Goal: Task Accomplishment & Management: Use online tool/utility

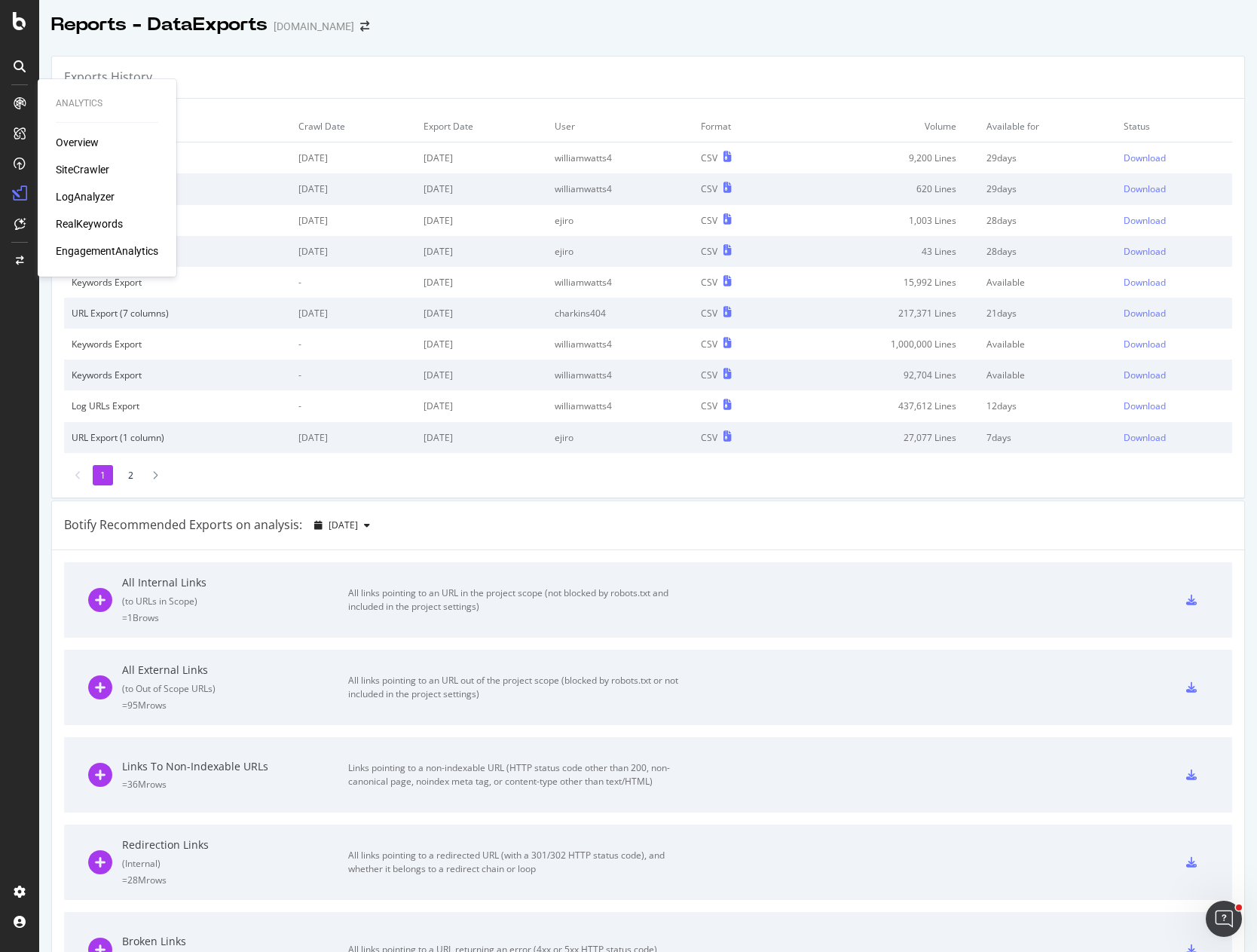
drag, startPoint x: 89, startPoint y: 167, endPoint x: 155, endPoint y: 160, distance: 66.4
click at [89, 167] on div "SiteCrawler" at bounding box center [83, 169] width 54 height 15
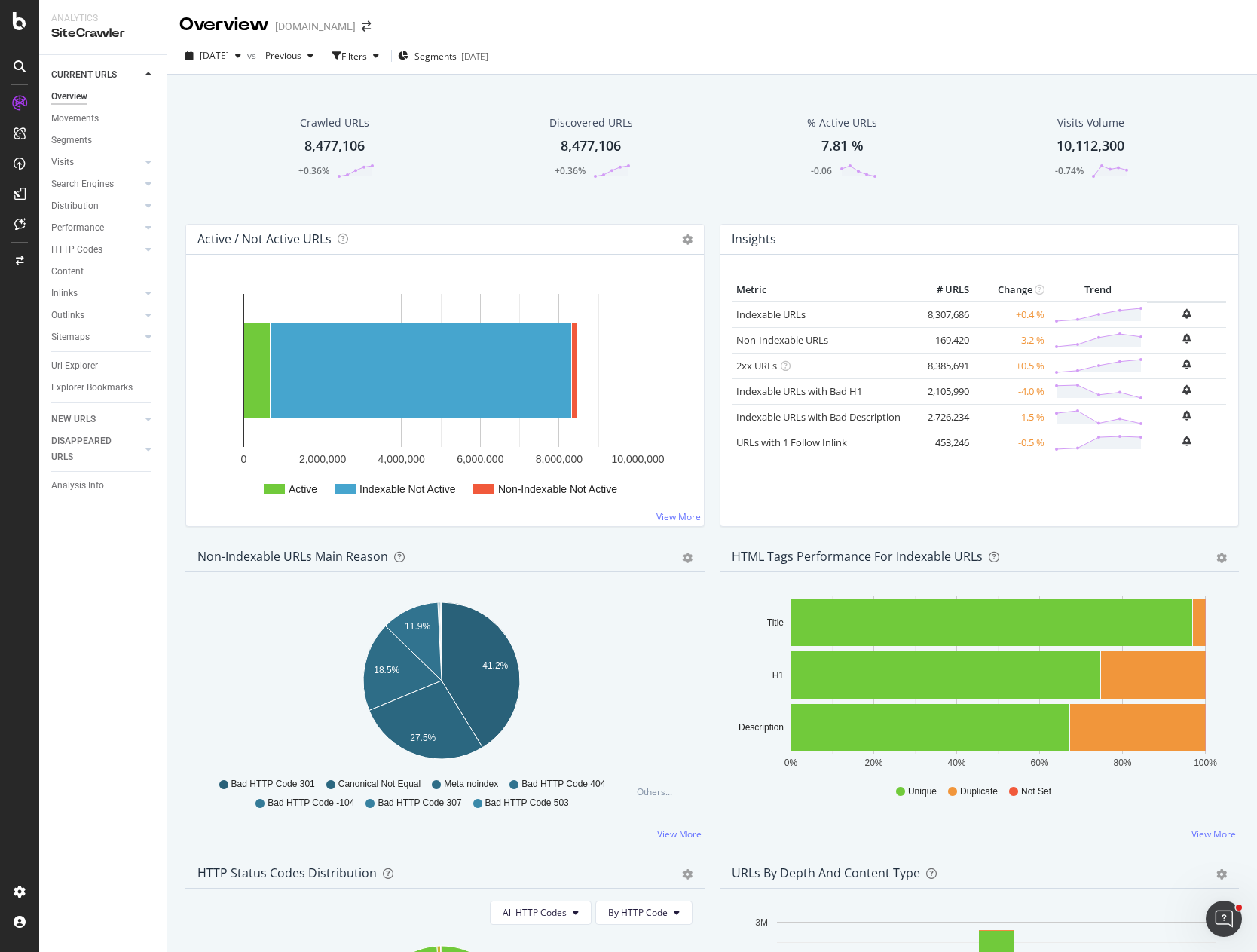
click at [181, 217] on div "Crawled URLs 8,477,106 +0.36% Discovered URLs 8,477,106 +0.36% % Active URLs 7.…" at bounding box center [712, 158] width 1069 height 131
click at [457, 52] on span "Segments" at bounding box center [436, 56] width 42 height 13
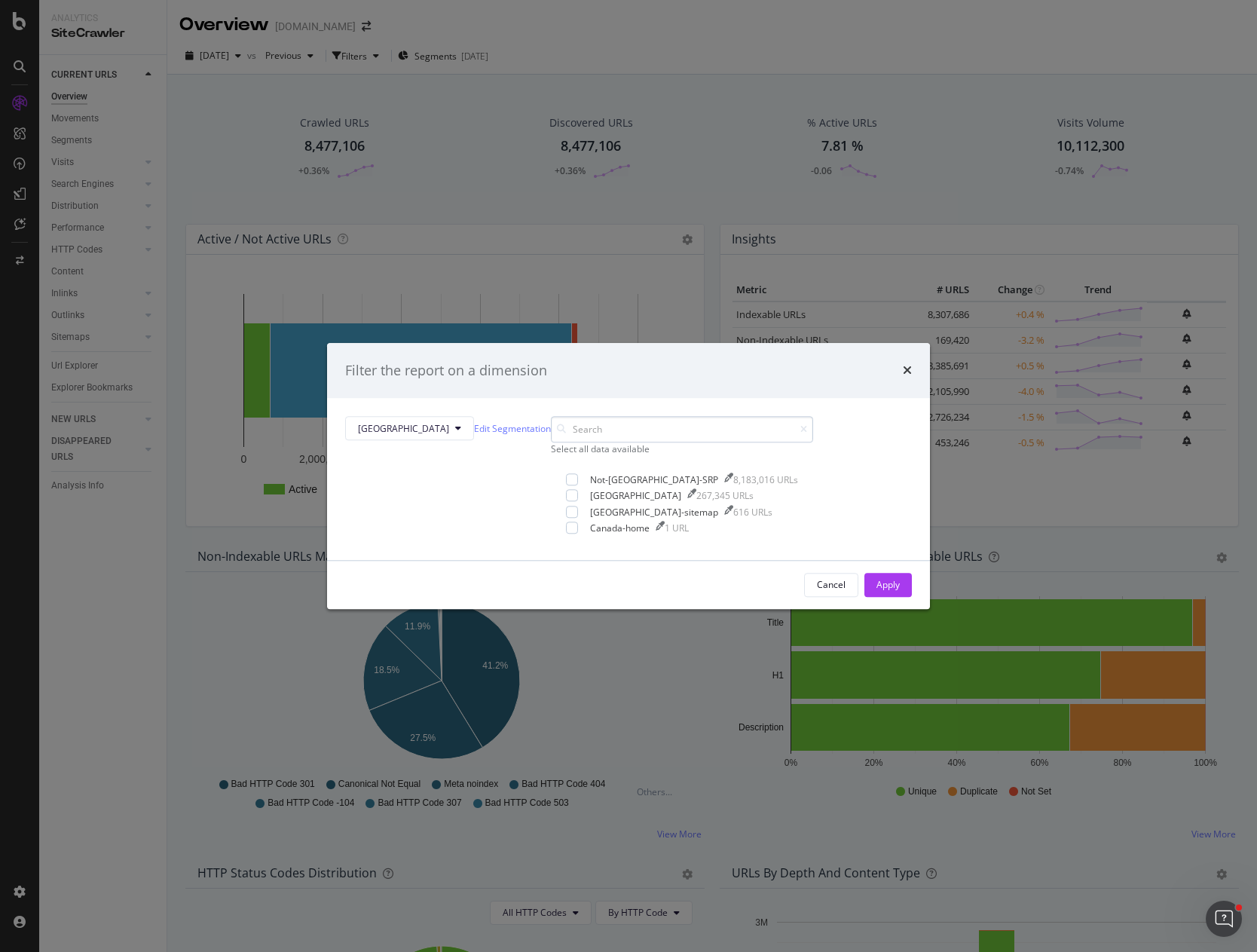
click at [551, 444] on input "modal" at bounding box center [681, 430] width 263 height 26
click at [475, 417] on button "[GEOGRAPHIC_DATA]" at bounding box center [410, 429] width 129 height 24
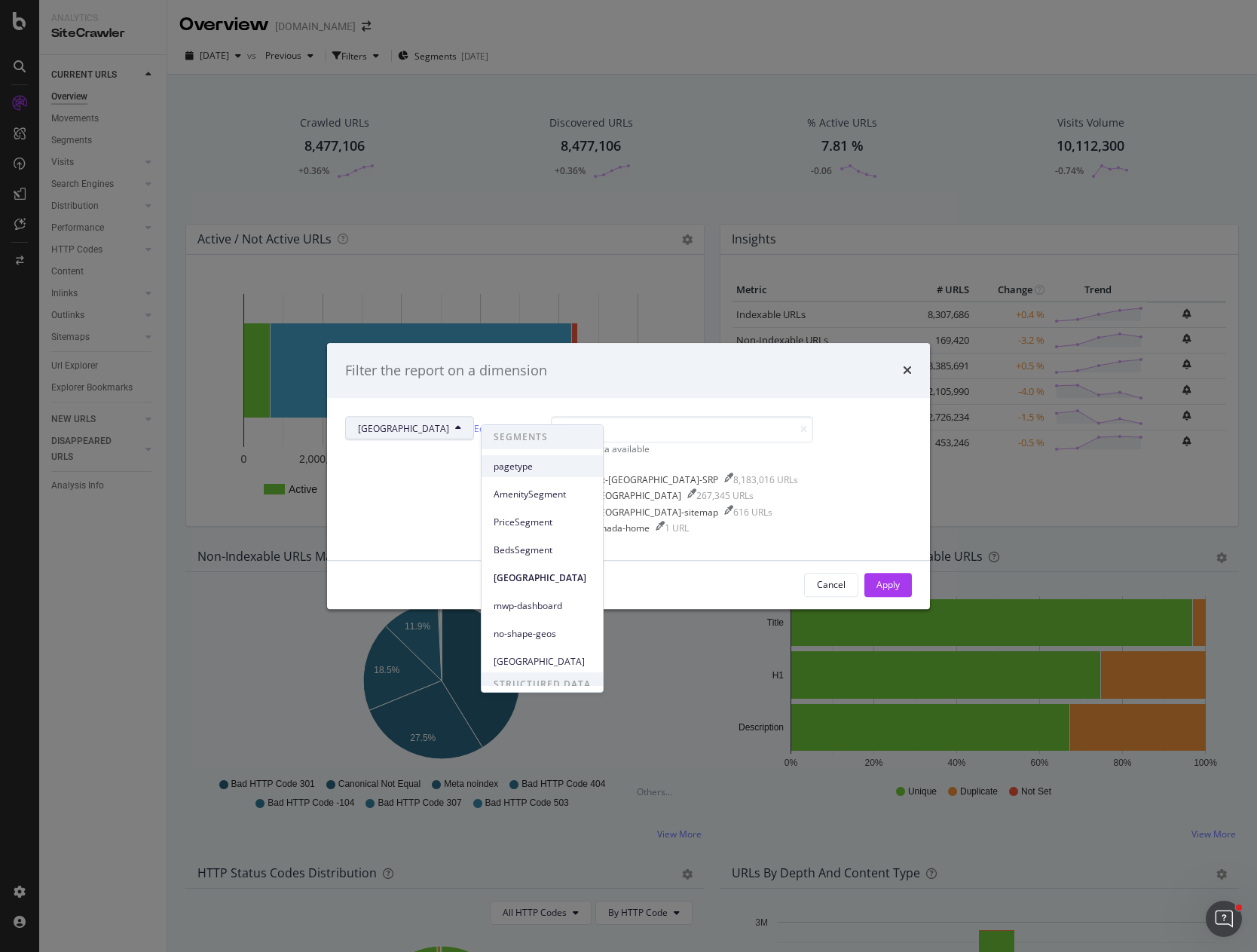
click at [518, 469] on span "pagetype" at bounding box center [542, 467] width 97 height 14
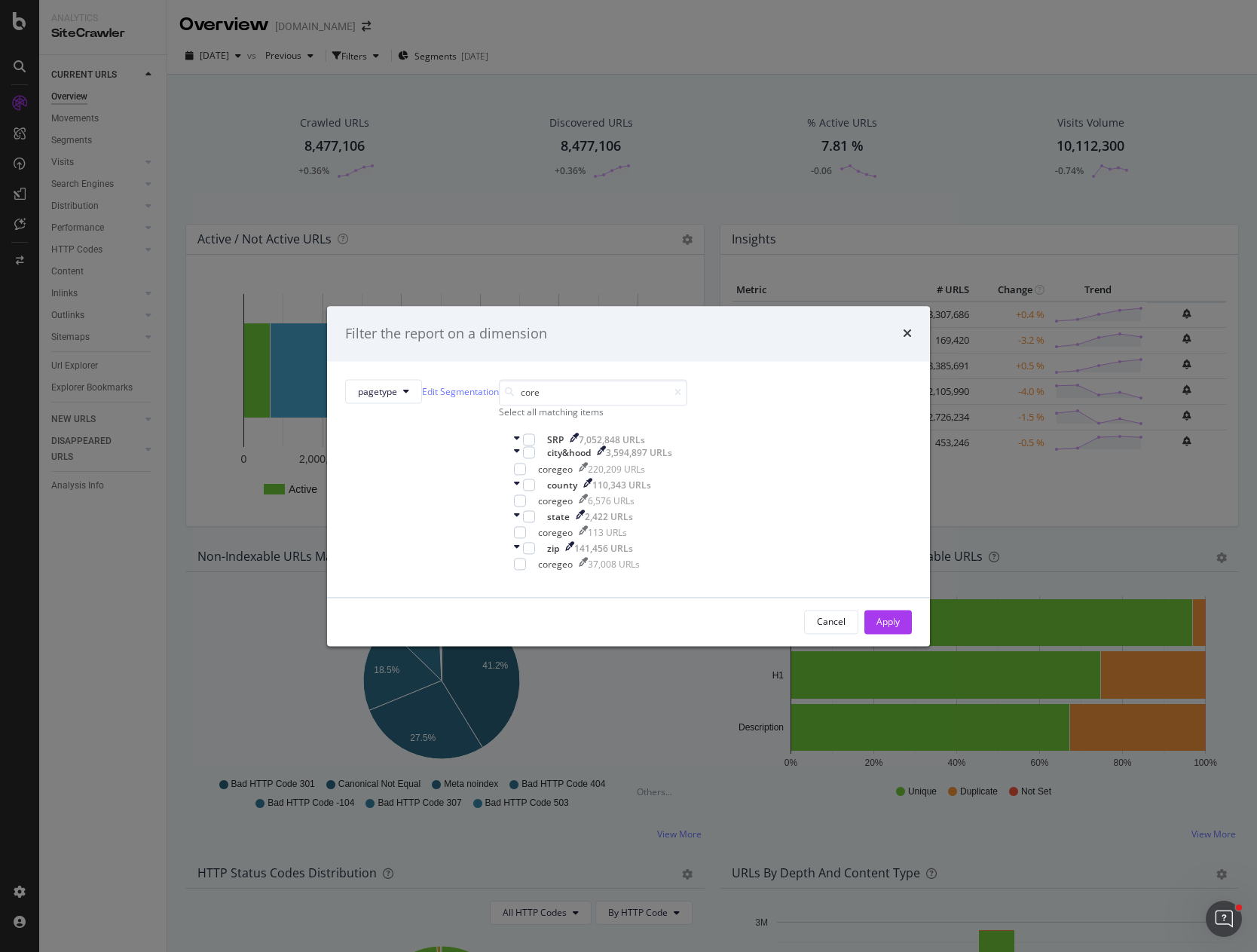
type input "core"
click at [515, 419] on div "Select all matching items" at bounding box center [593, 413] width 189 height 13
click at [876, 627] on div "Apply" at bounding box center [887, 621] width 23 height 13
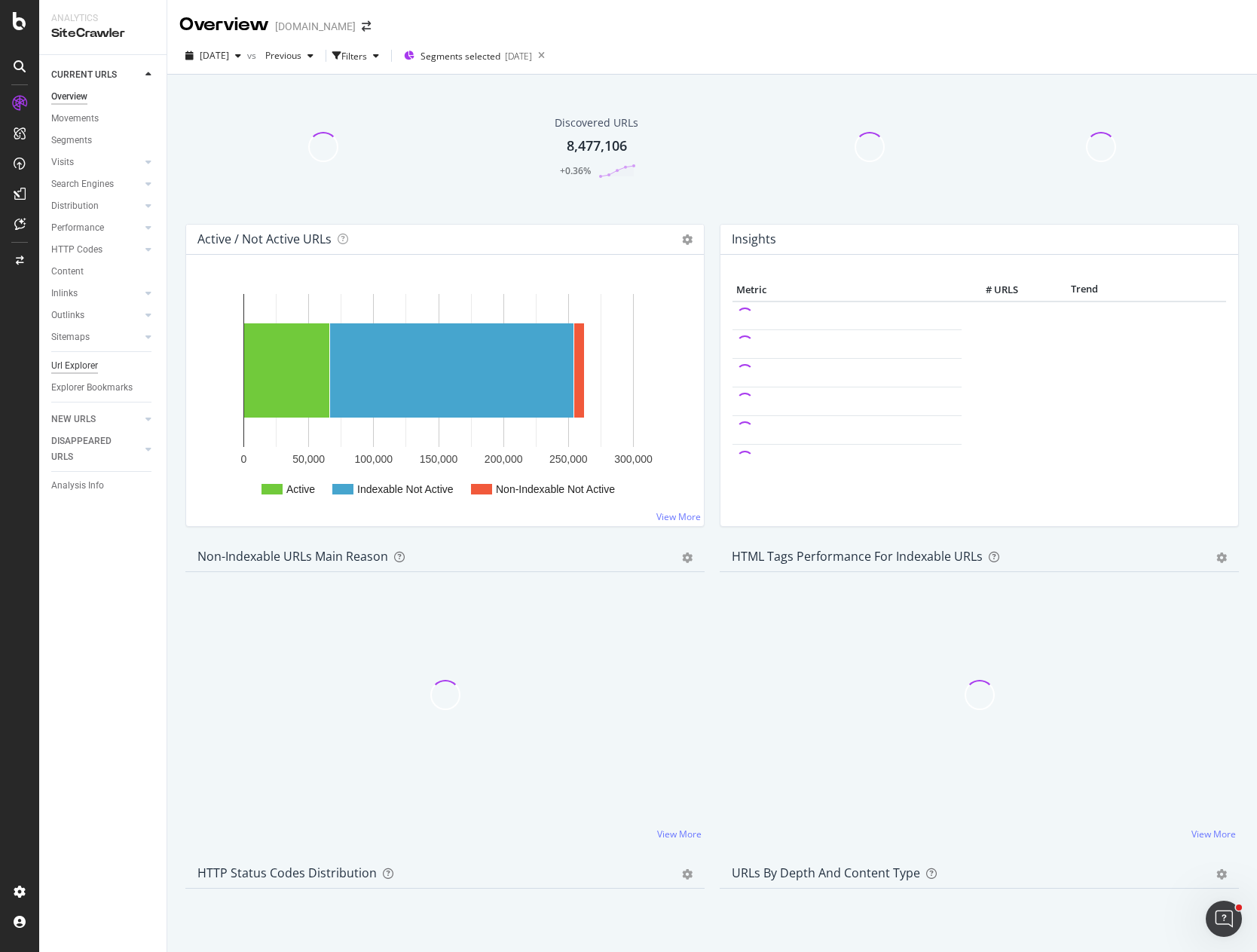
click at [83, 366] on div "Url Explorer" at bounding box center [74, 366] width 47 height 16
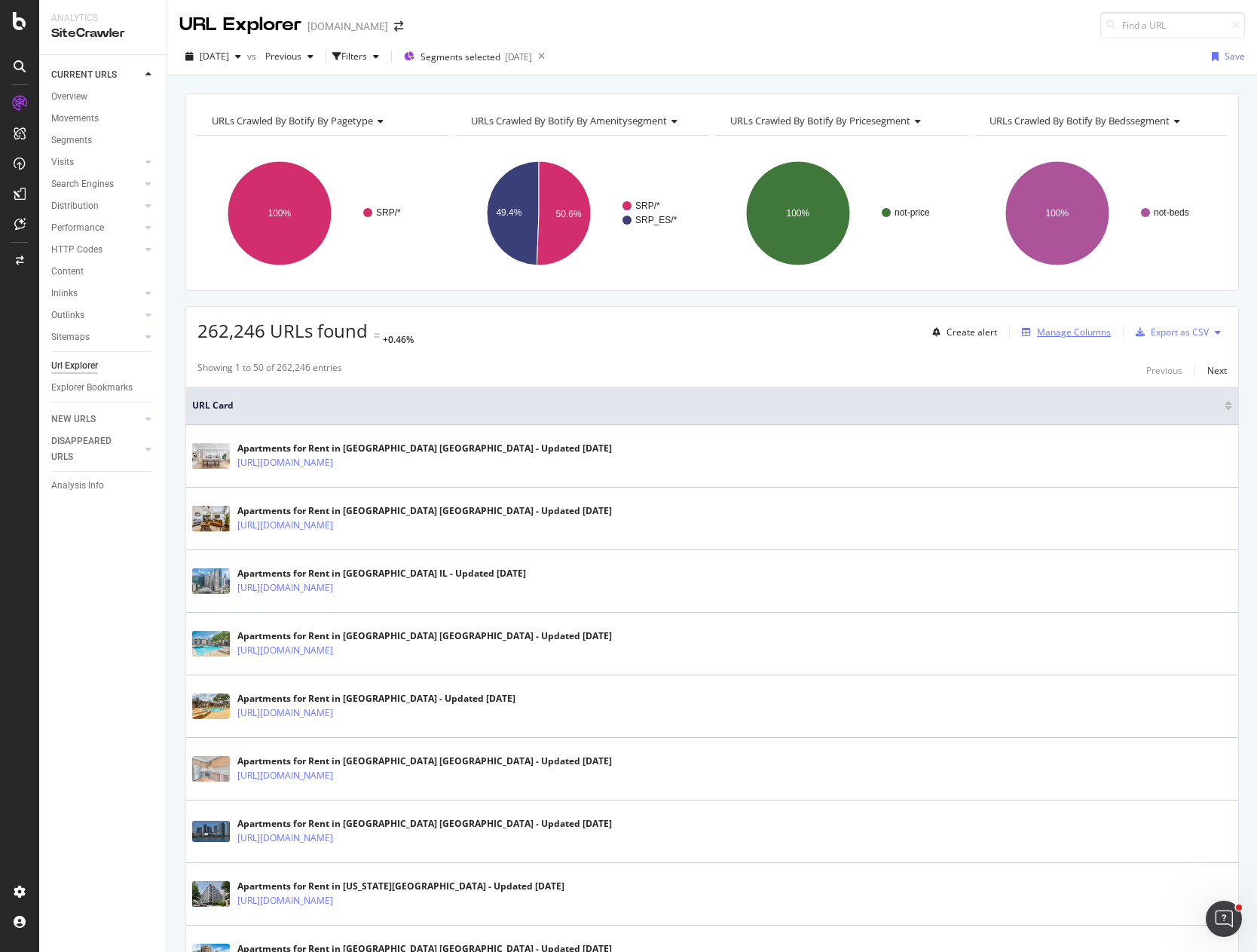
click at [1050, 331] on div "Manage Columns" at bounding box center [1074, 332] width 74 height 13
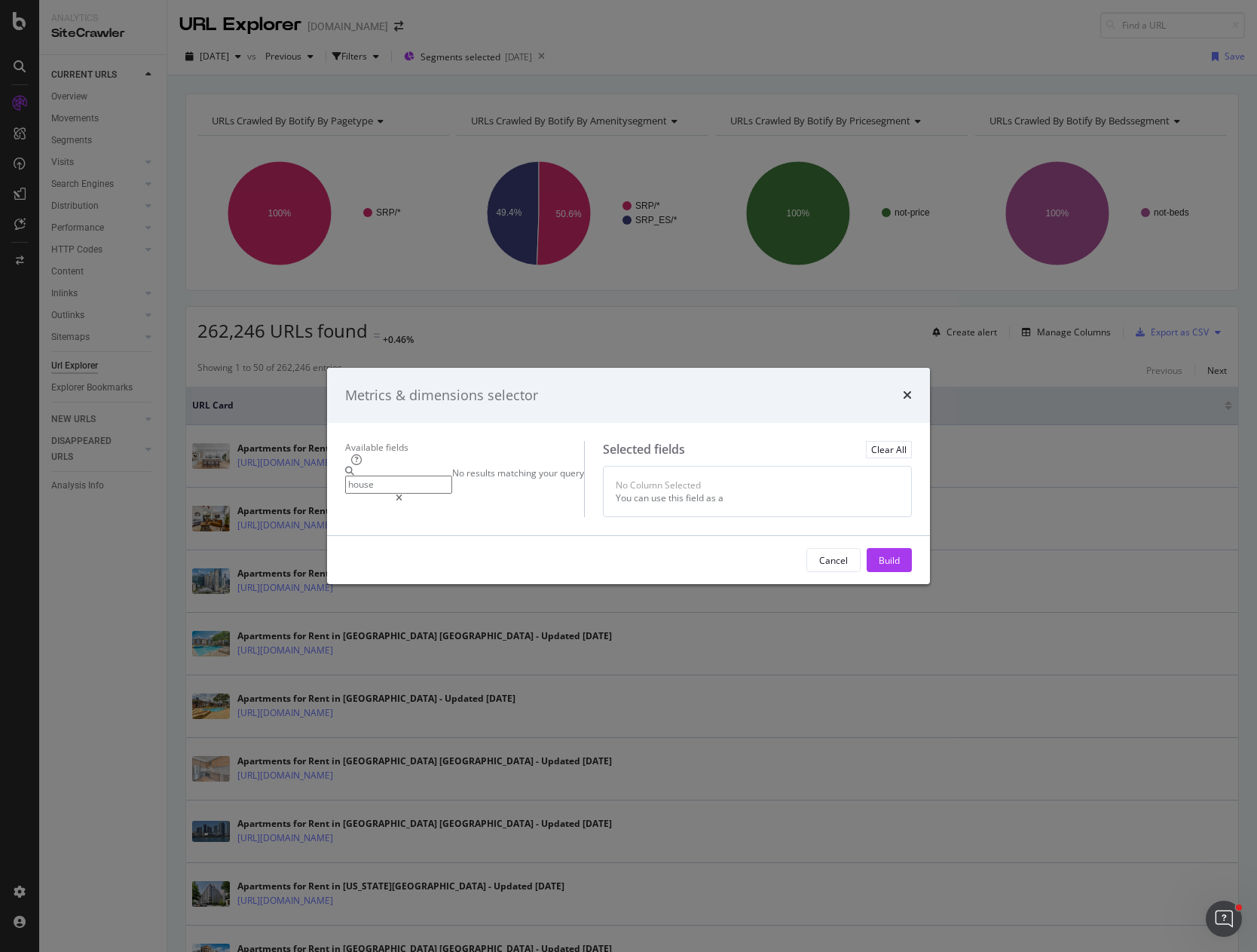
drag, startPoint x: 347, startPoint y: 282, endPoint x: 201, endPoint y: 272, distance: 146.3
click at [202, 272] on div "Metrics & dimensions selector Available fields house No results matching your q…" at bounding box center [628, 476] width 1257 height 952
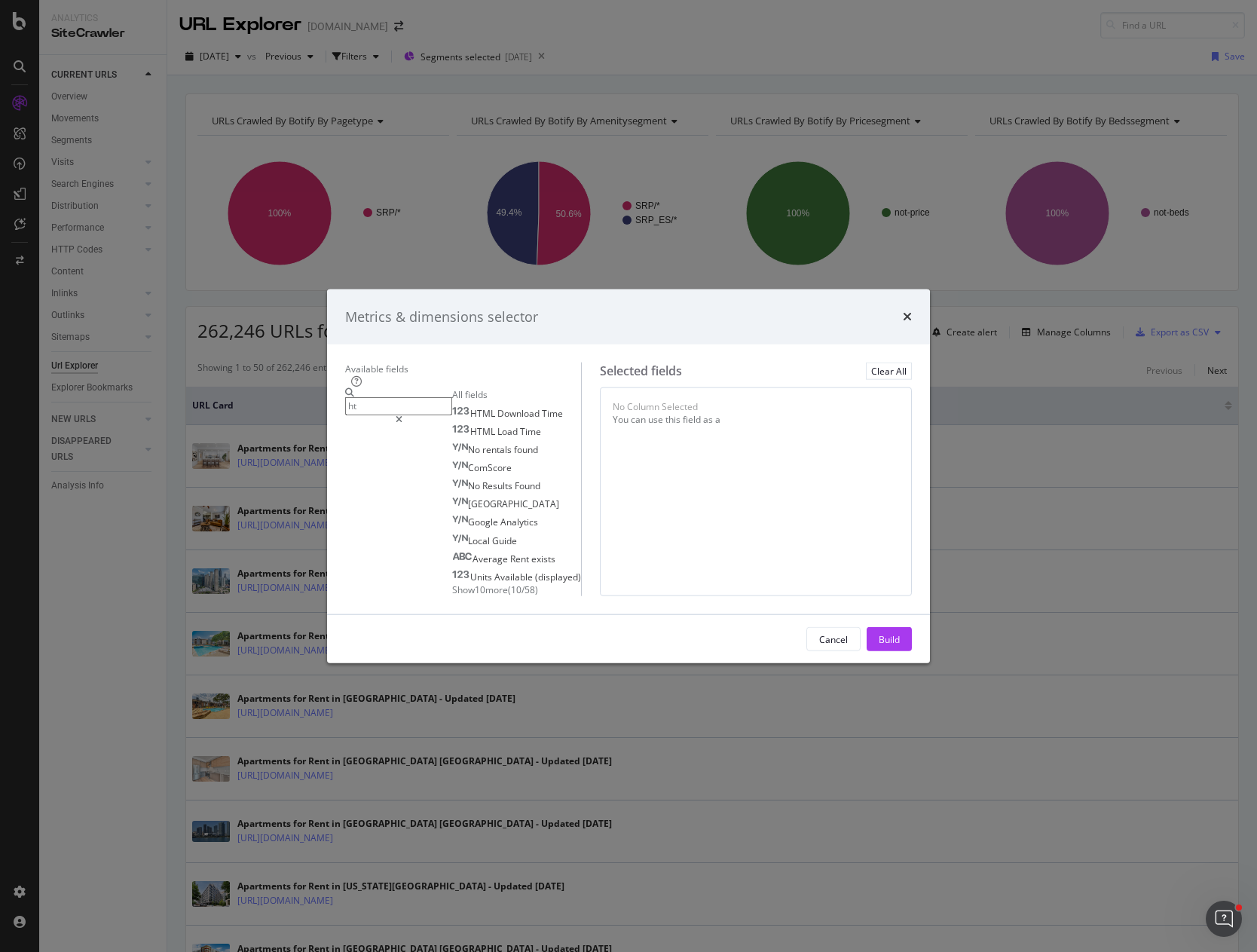
type input "h"
click at [505, 552] on span "Available" at bounding box center [524, 558] width 38 height 13
click at [453, 582] on span "Show 10 more" at bounding box center [481, 588] width 56 height 13
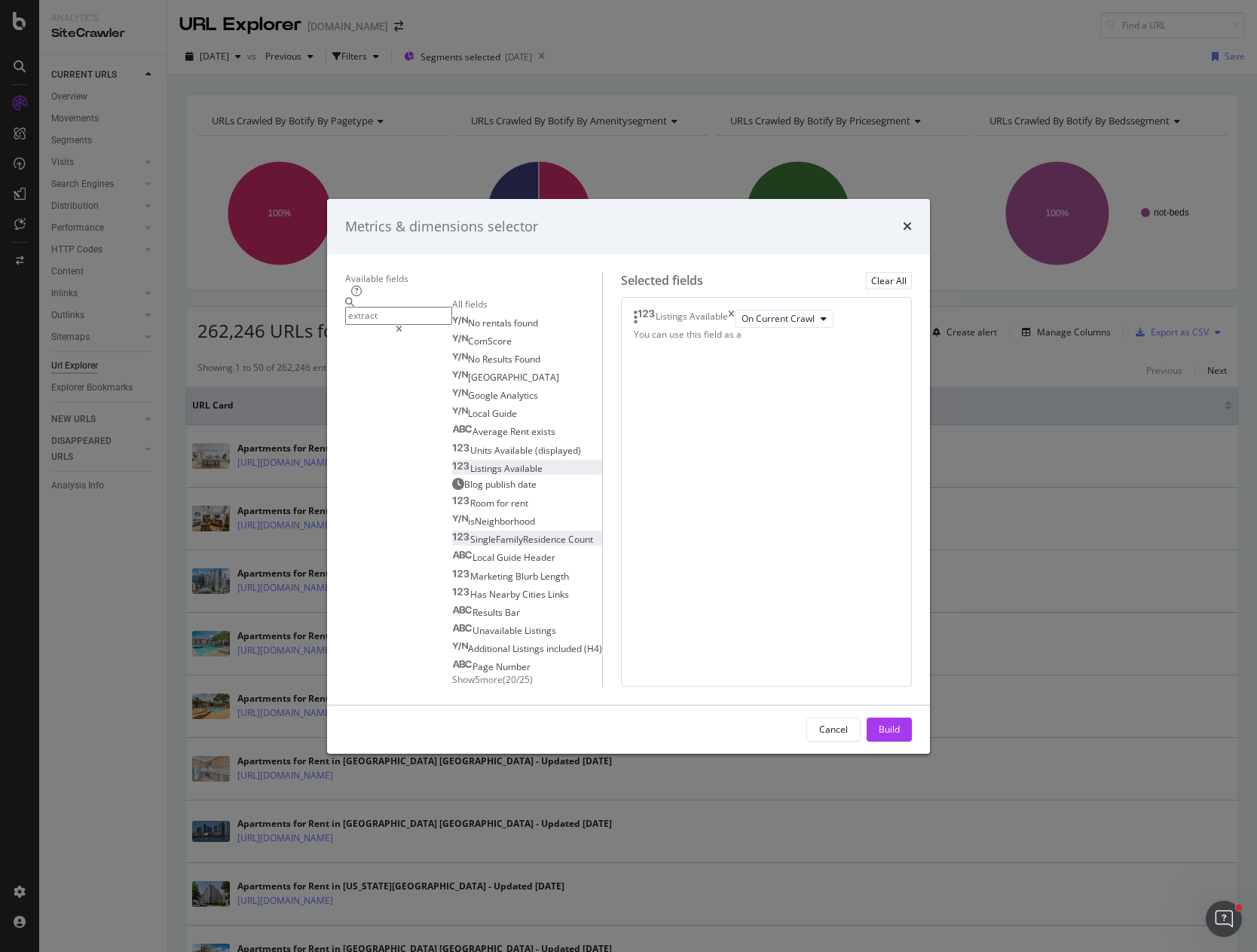
click at [471, 545] on span "SingleFamilyResidence" at bounding box center [520, 538] width 98 height 13
click at [523, 600] on span "Cities" at bounding box center [536, 593] width 26 height 13
click at [513, 655] on span "Listings" at bounding box center [530, 648] width 34 height 13
click at [761, 364] on icon "times" at bounding box center [757, 355] width 7 height 18
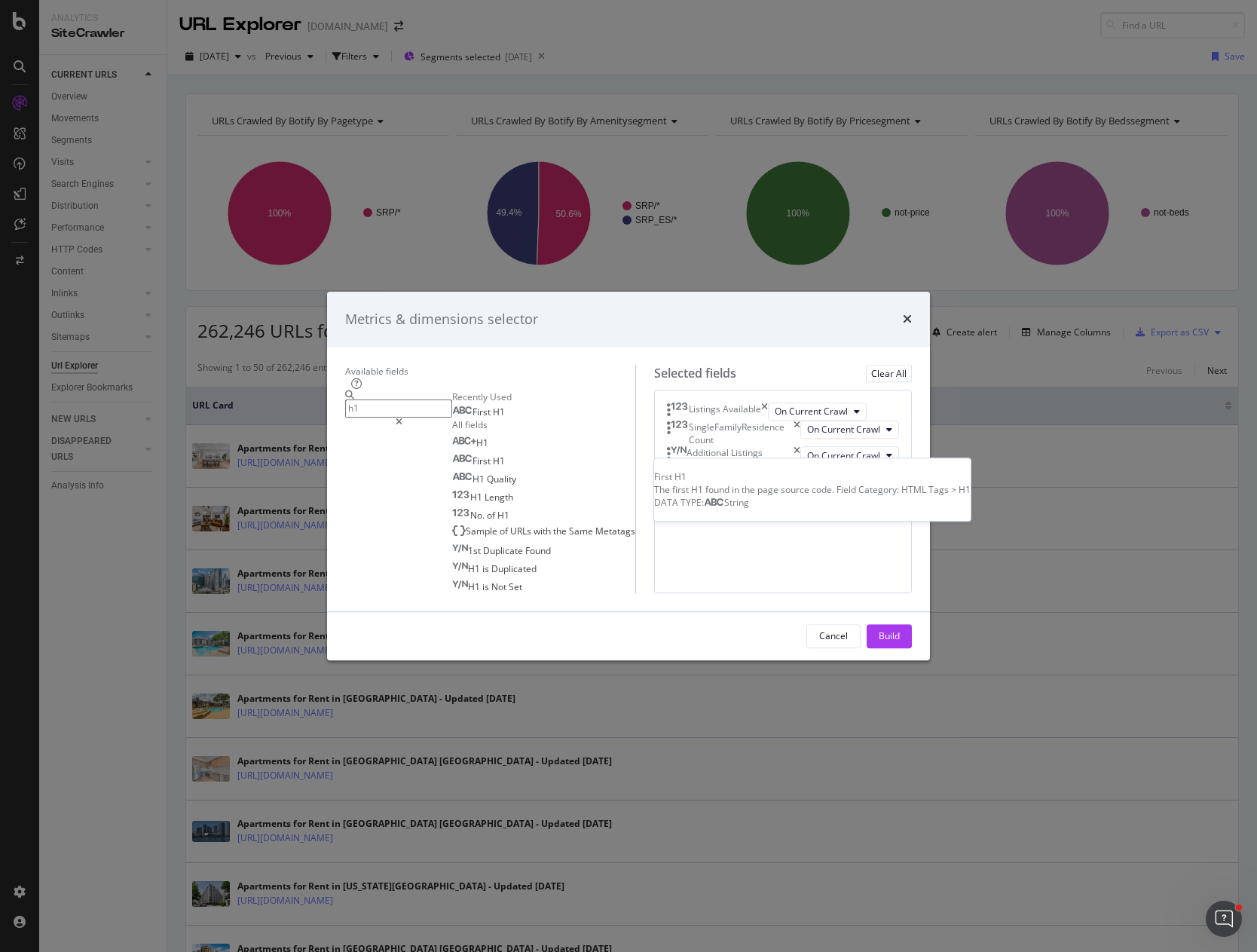
click at [493, 406] on span "H1" at bounding box center [499, 412] width 12 height 13
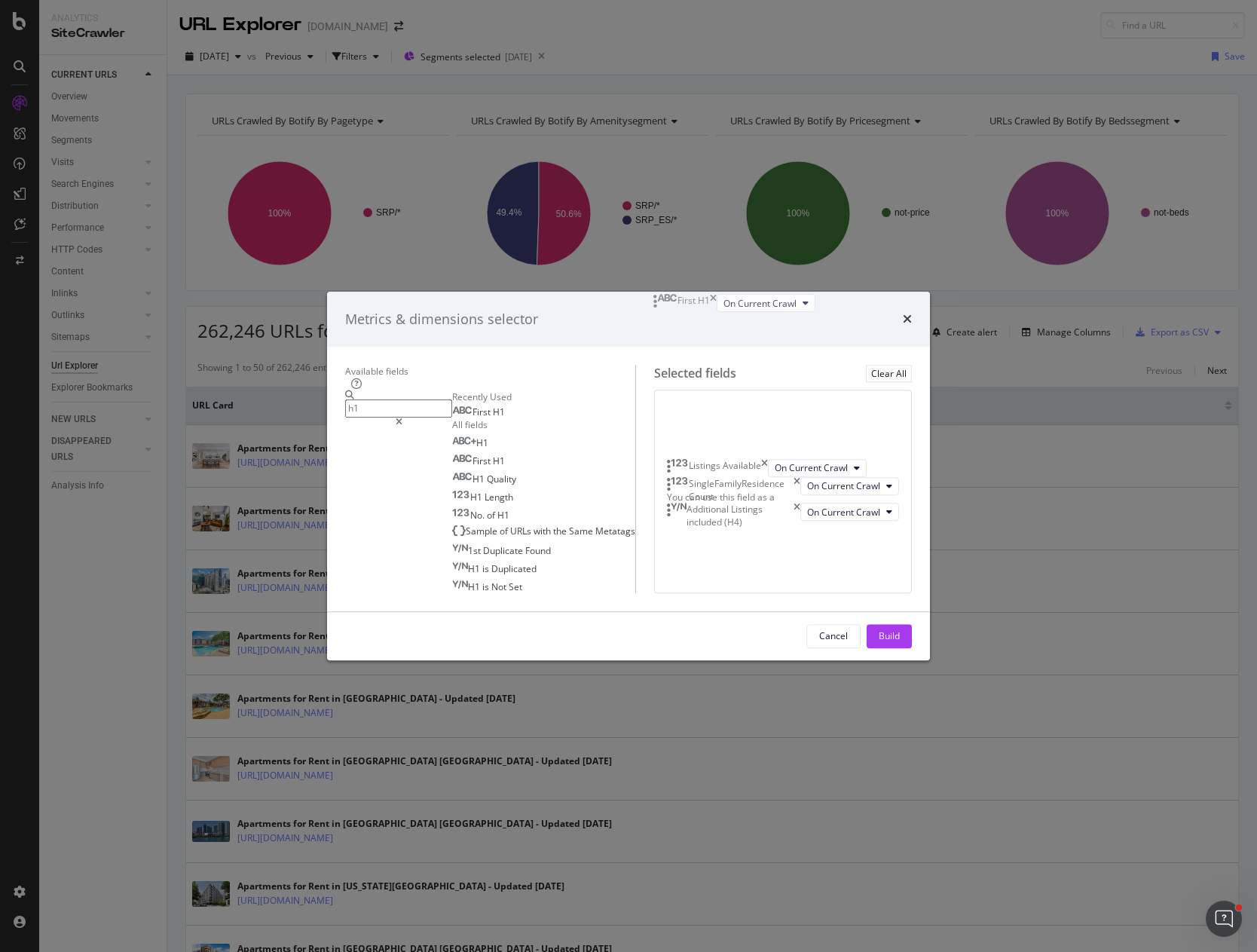
drag, startPoint x: 667, startPoint y: 474, endPoint x: 663, endPoint y: 303, distance: 171.0
click at [661, 304] on body "Analytics SiteCrawler CURRENT URLS Overview Movements Segments Visits Analysis …" at bounding box center [628, 476] width 1257 height 952
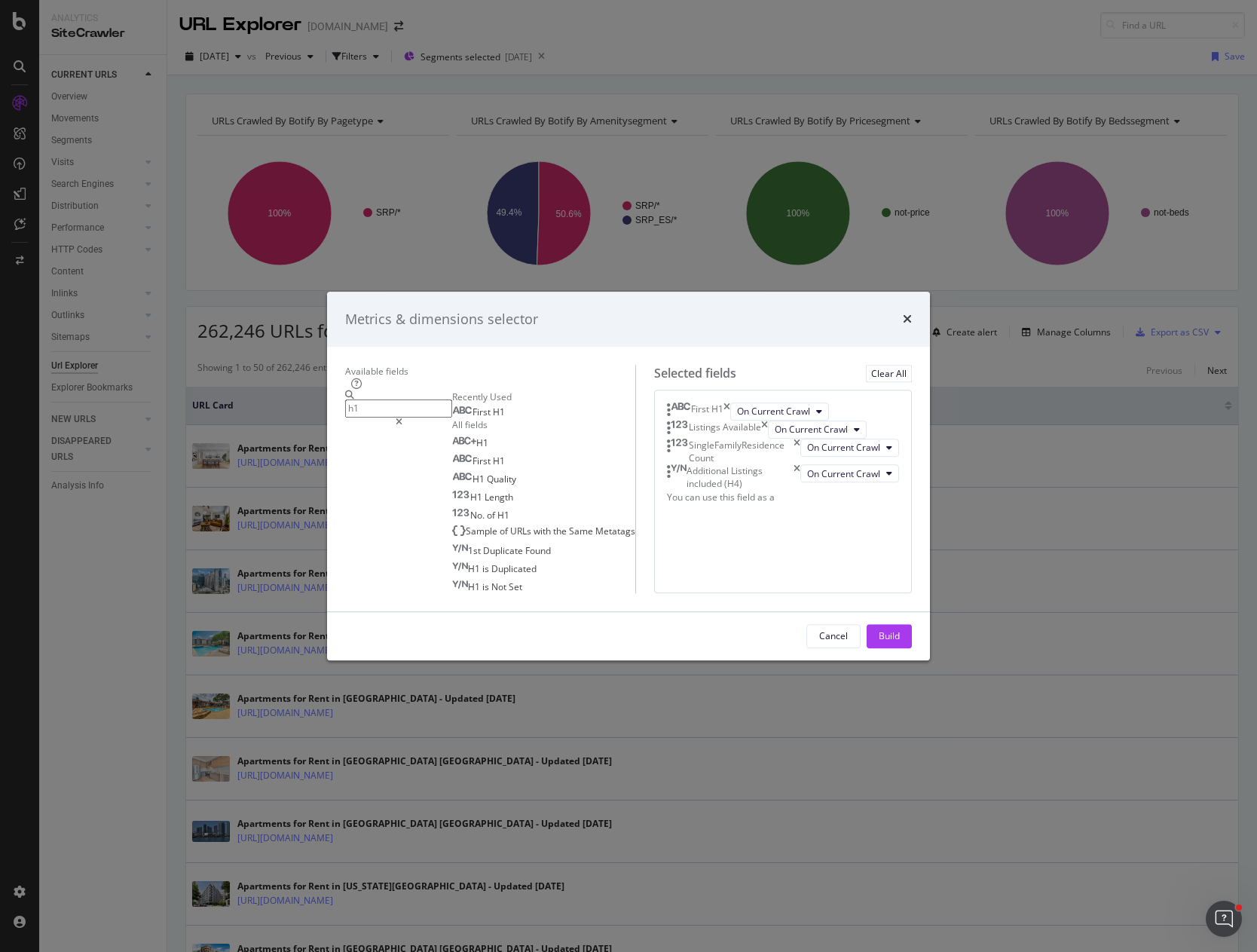
click at [643, 593] on div "Selected fields Clear All First H1 On Current Crawl Listings Available On Curre…" at bounding box center [773, 478] width 277 height 229
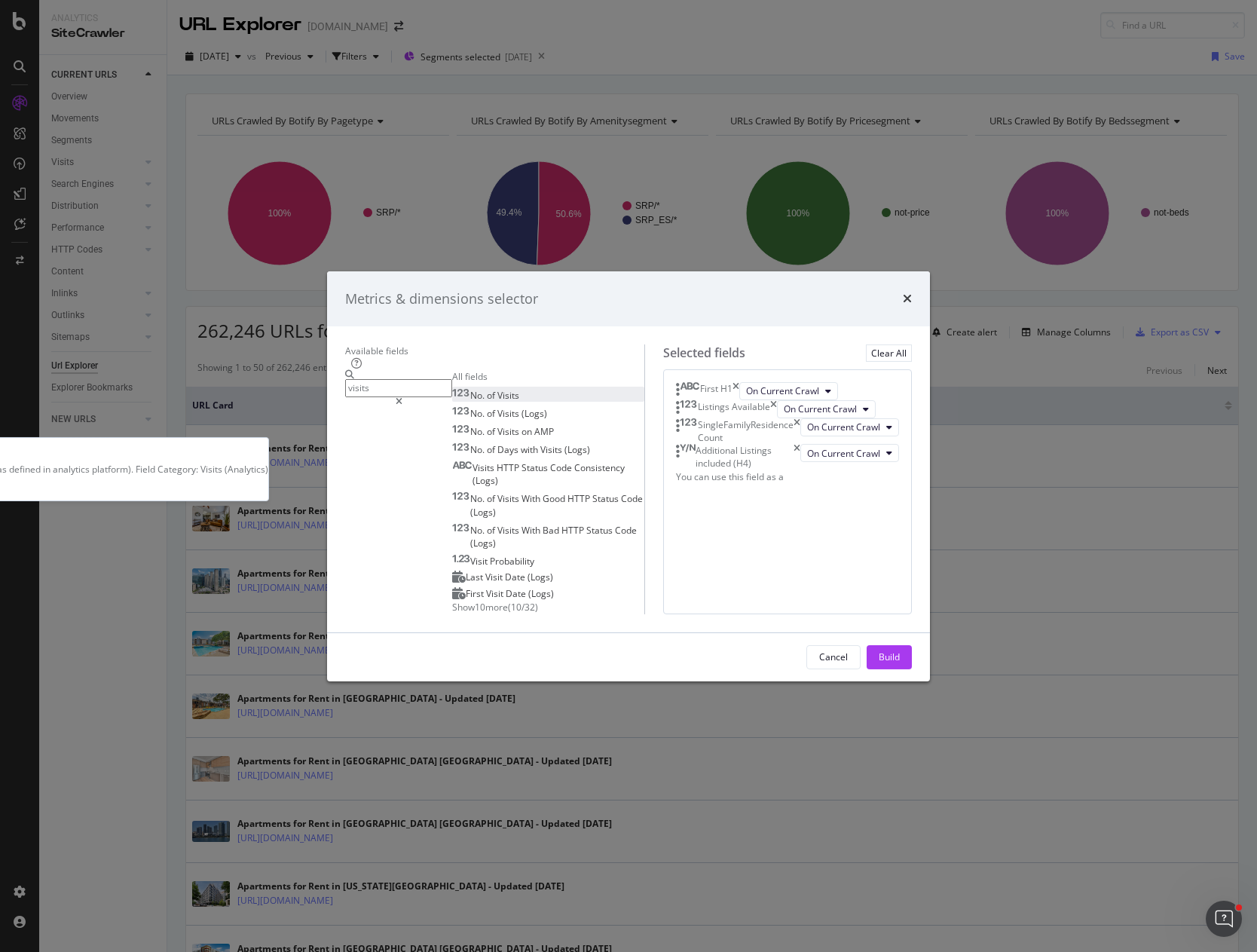
click at [487, 389] on span "of" at bounding box center [492, 395] width 11 height 13
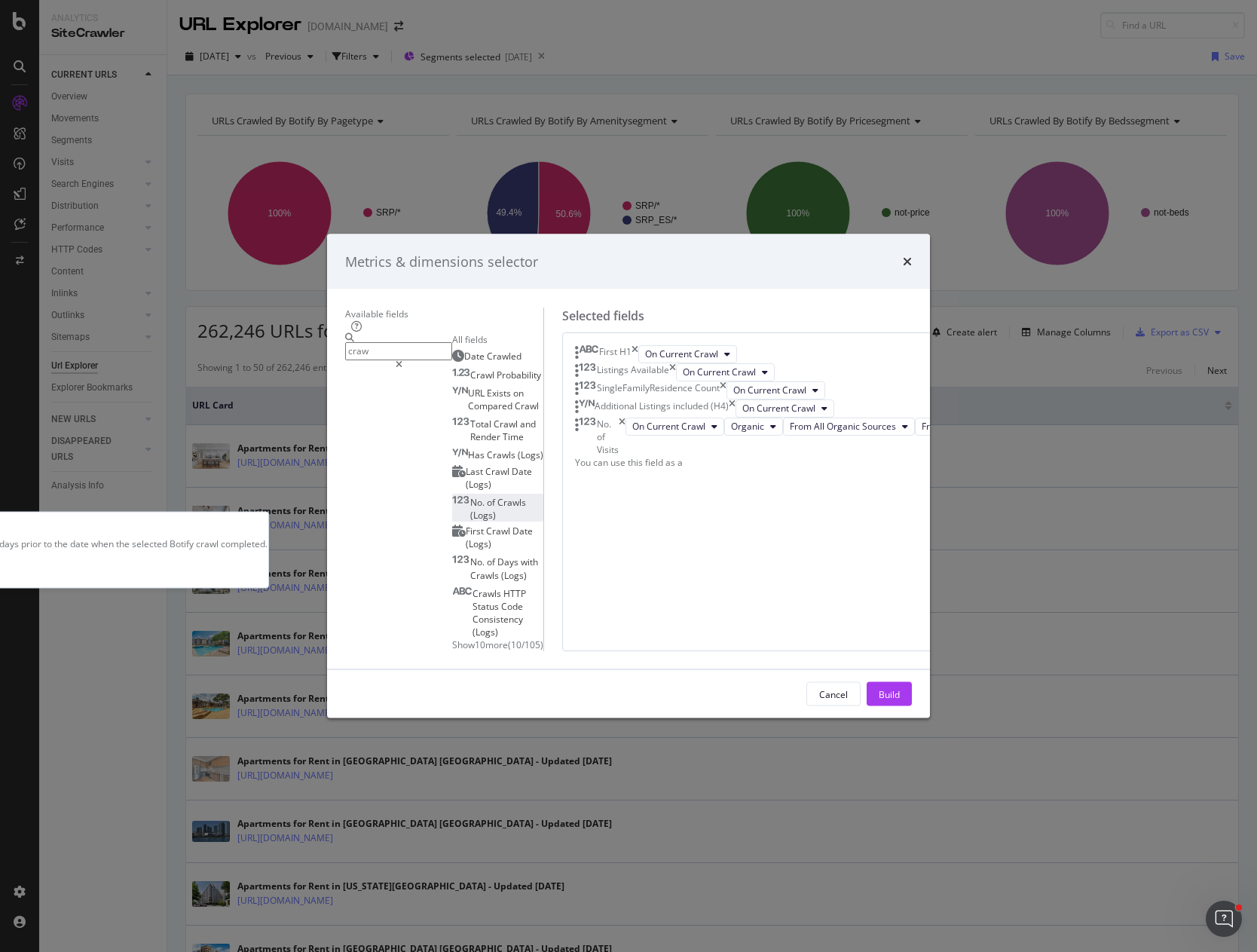
type input "craw"
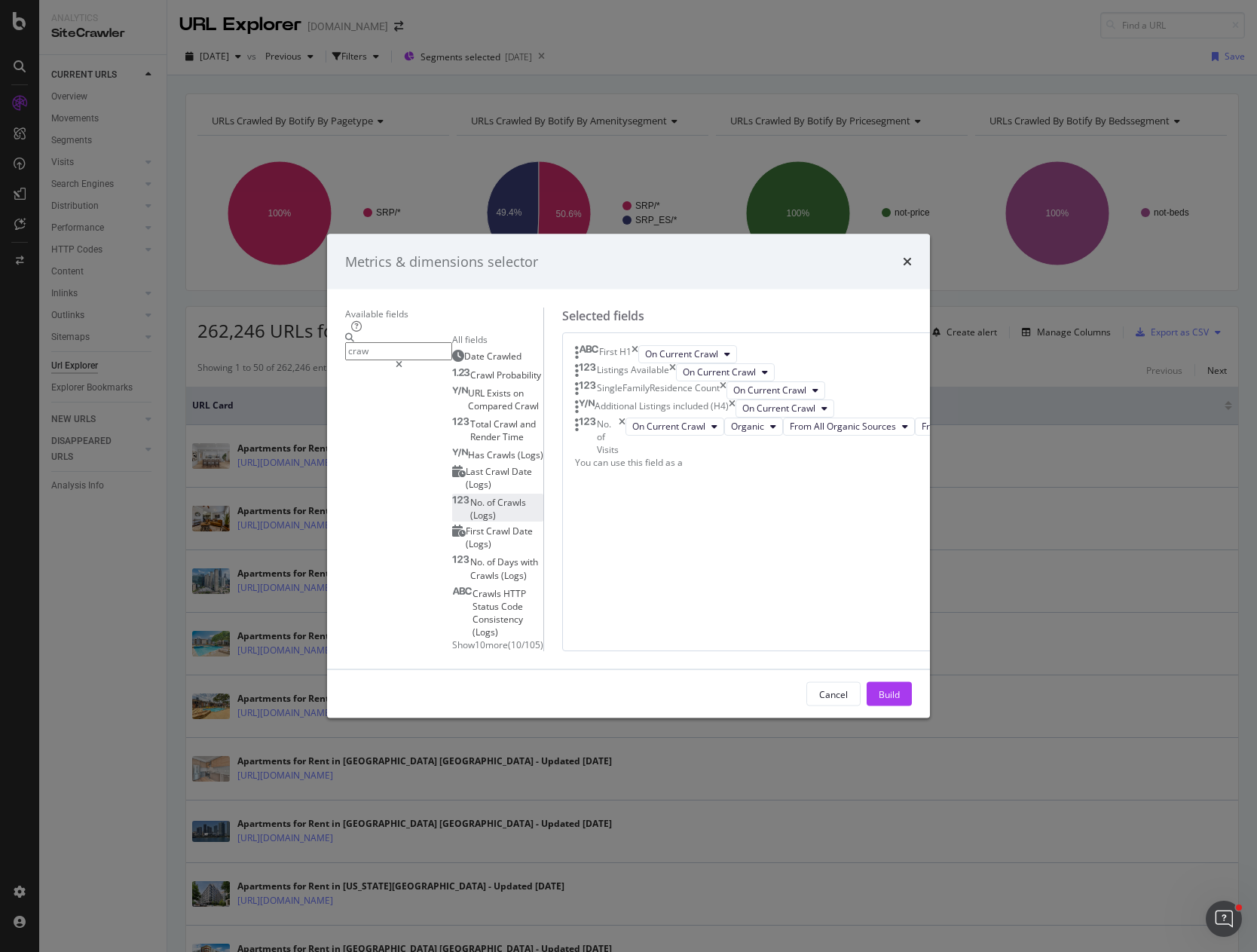
click at [471, 508] on span "(Logs)" at bounding box center [484, 514] width 26 height 13
click at [900, 700] on div "Build" at bounding box center [889, 693] width 21 height 13
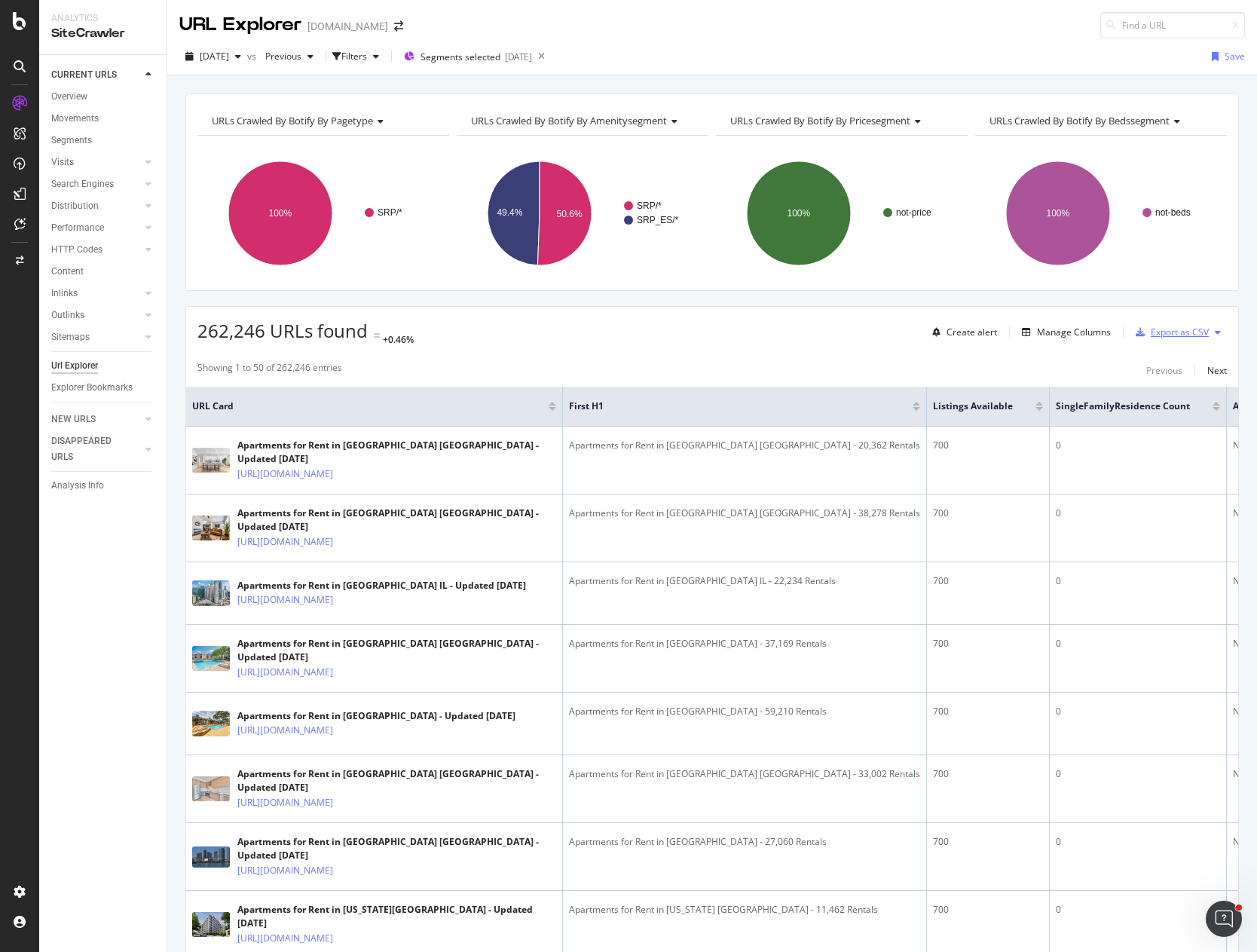
click at [1184, 332] on div "Export as CSV" at bounding box center [1180, 332] width 58 height 13
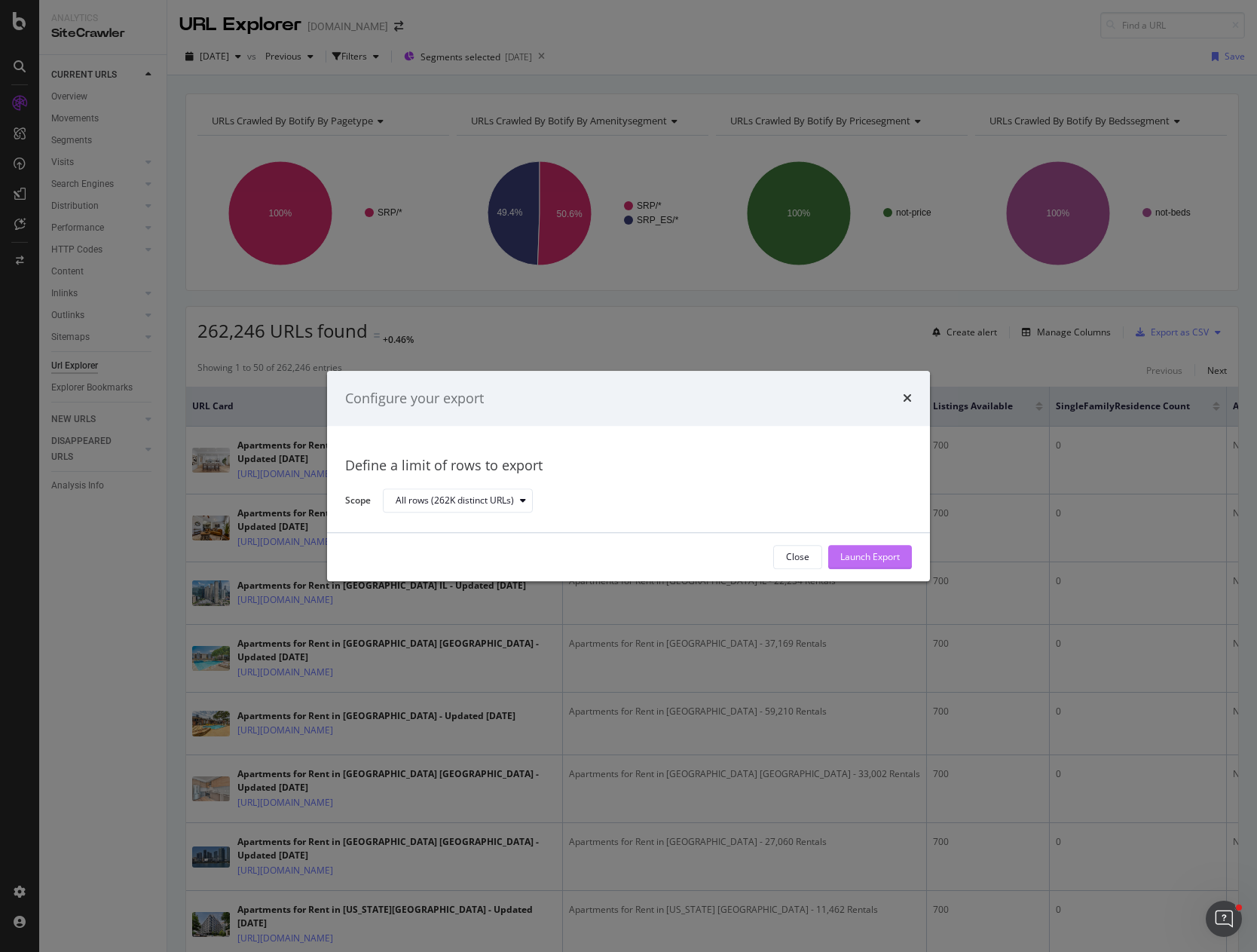
click at [879, 552] on div "Launch Export" at bounding box center [870, 556] width 60 height 13
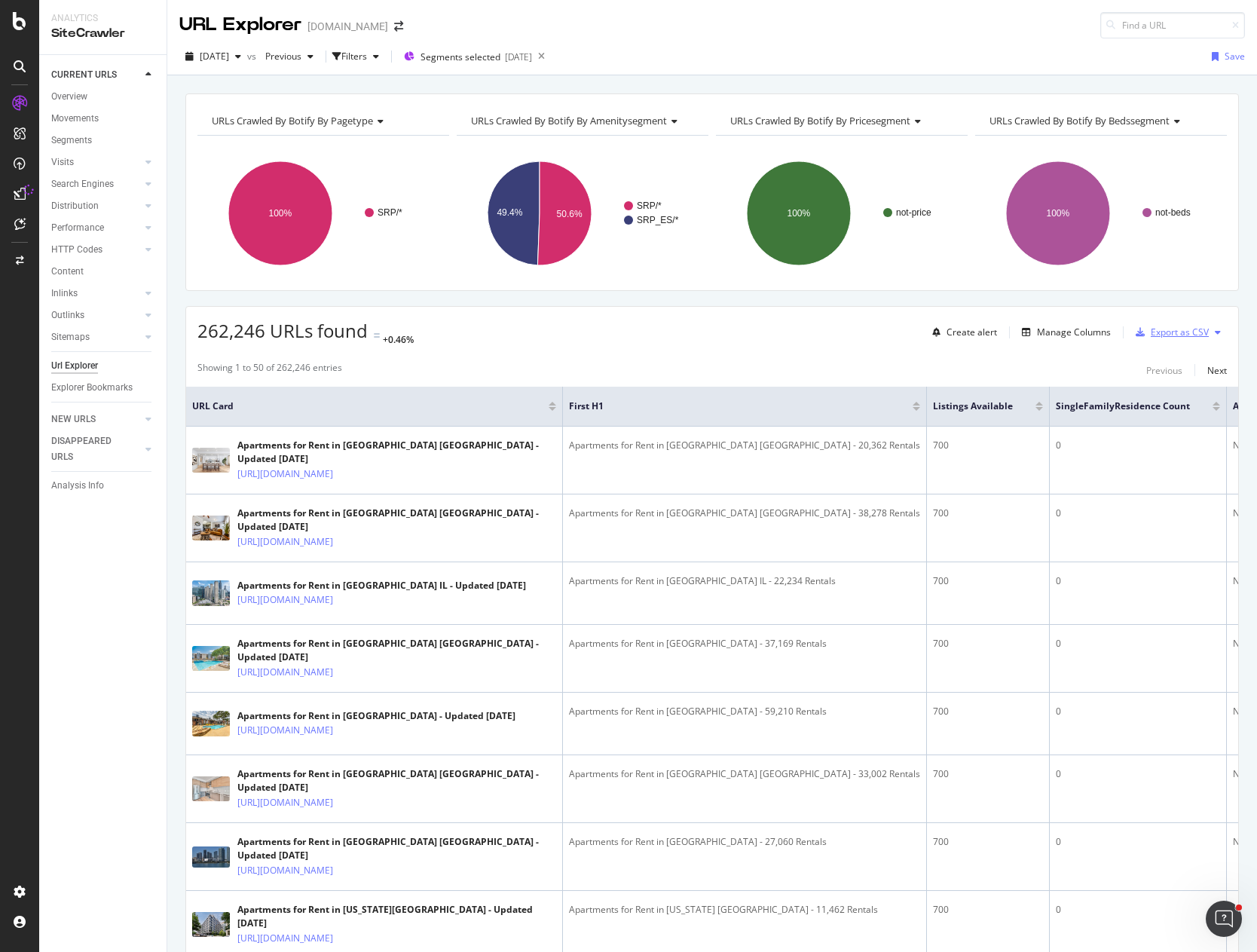
click at [1165, 331] on div "Export as CSV" at bounding box center [1180, 332] width 58 height 13
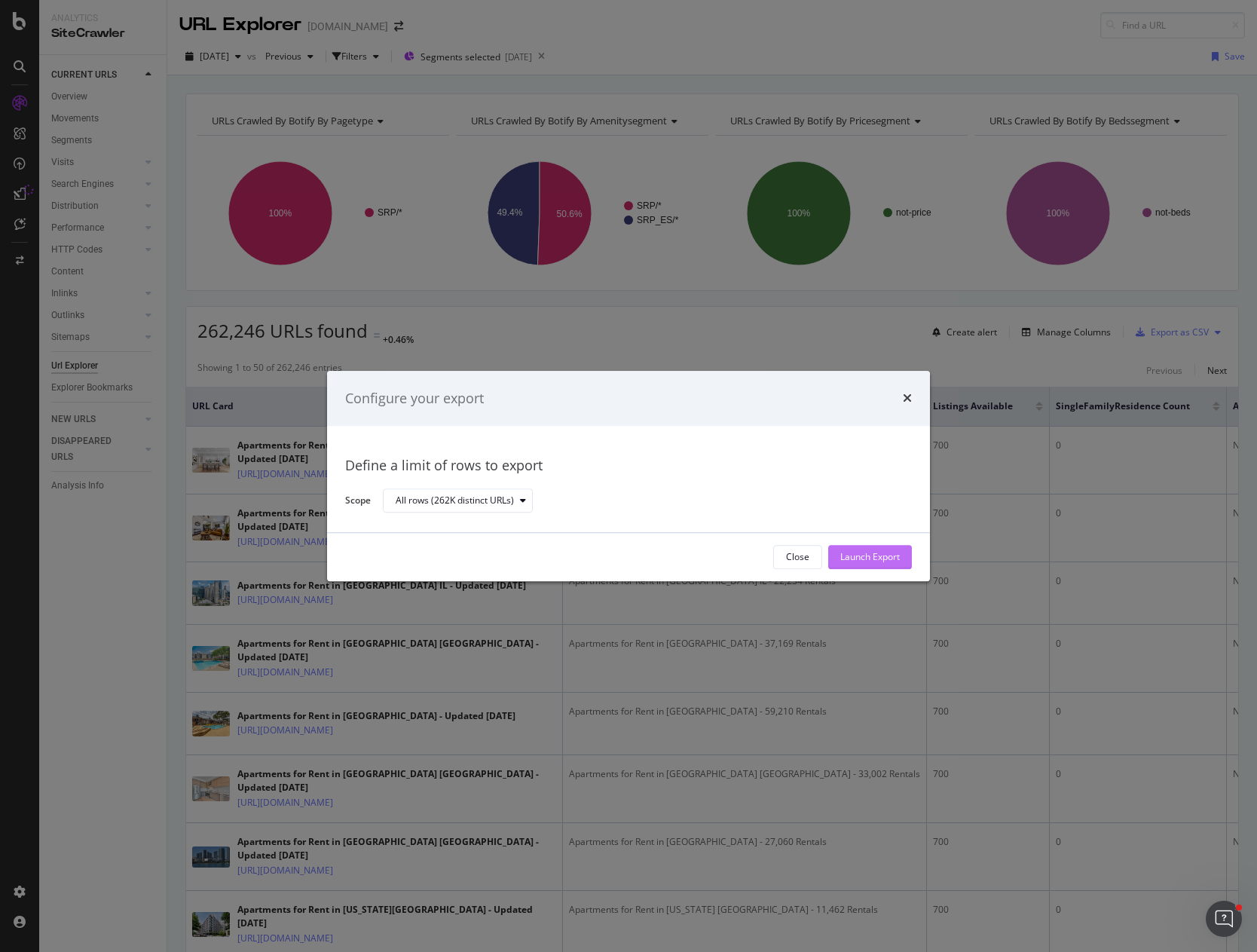
click at [864, 557] on div "Launch Export" at bounding box center [870, 556] width 60 height 13
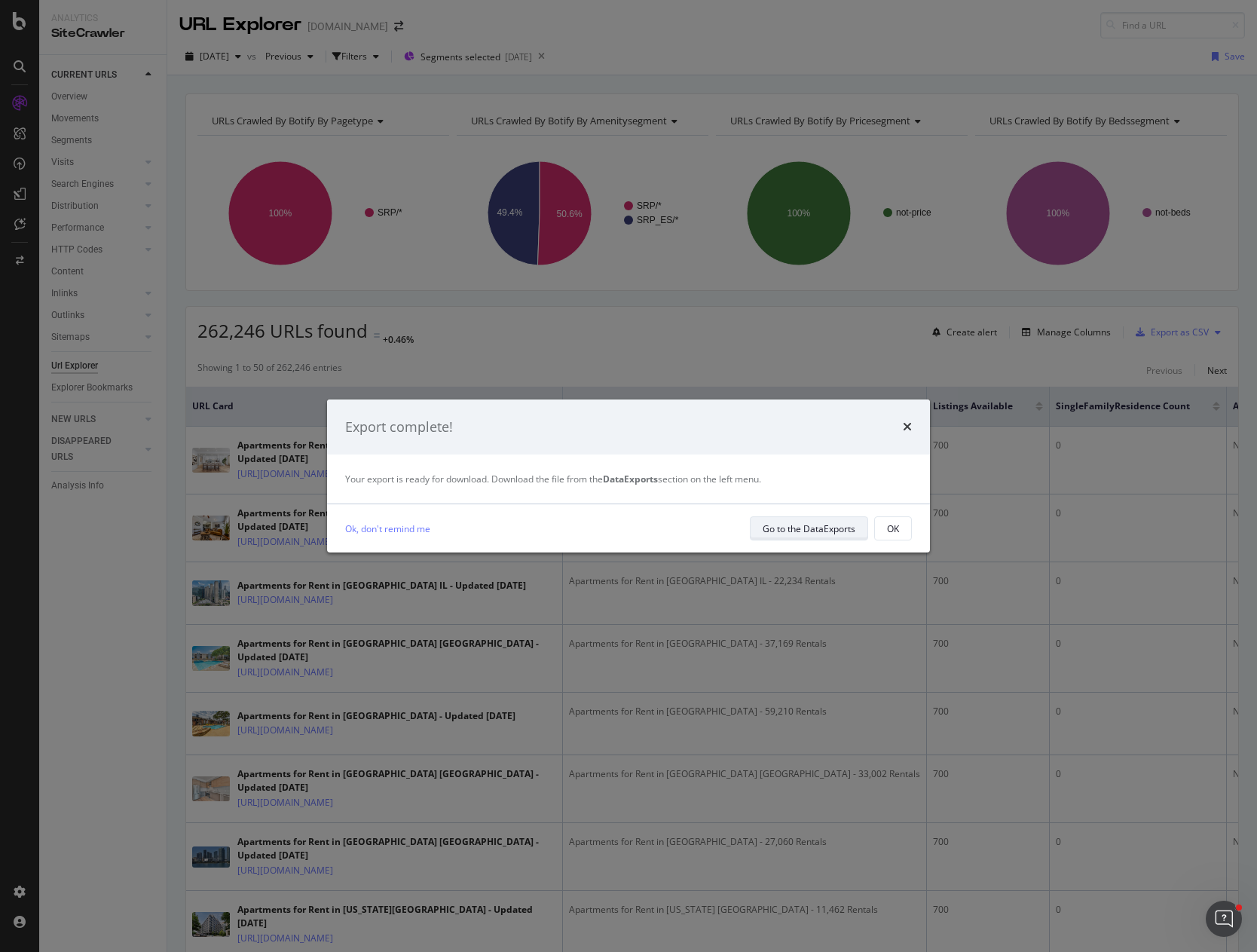
click at [845, 533] on div "Go to the DataExports" at bounding box center [808, 528] width 93 height 13
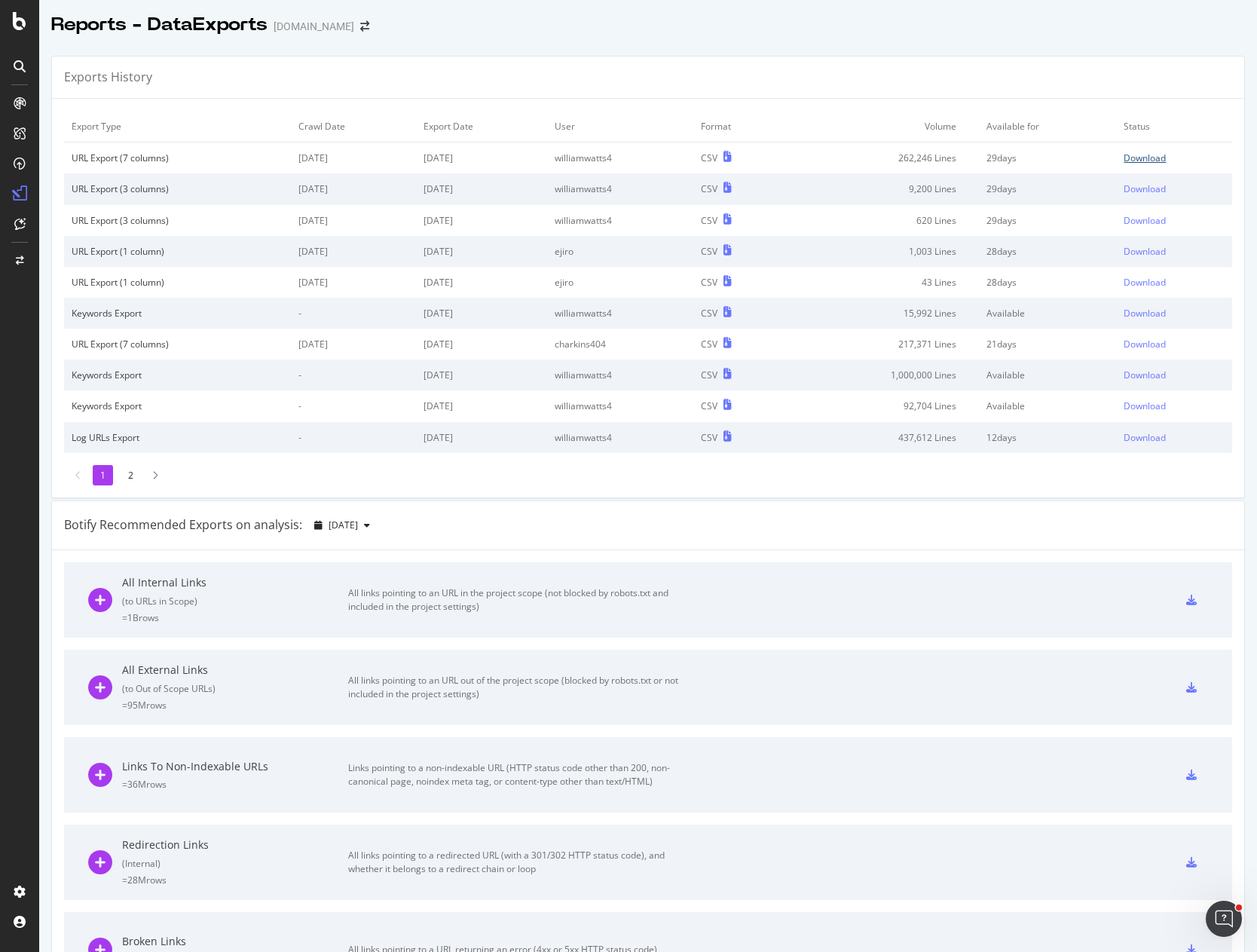
click at [1124, 162] on div "Download" at bounding box center [1145, 158] width 42 height 13
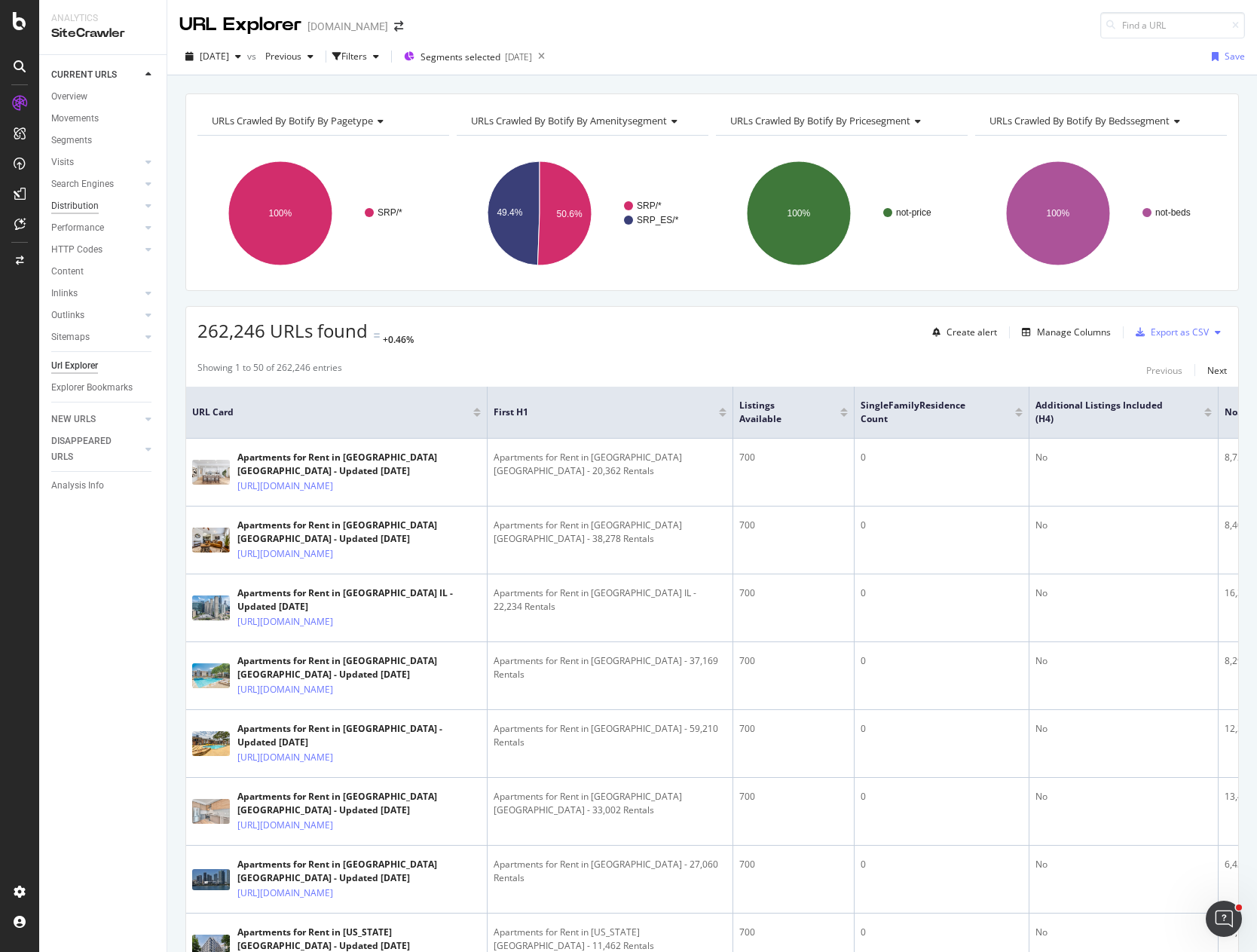
click at [72, 206] on div "Distribution" at bounding box center [75, 206] width 48 height 16
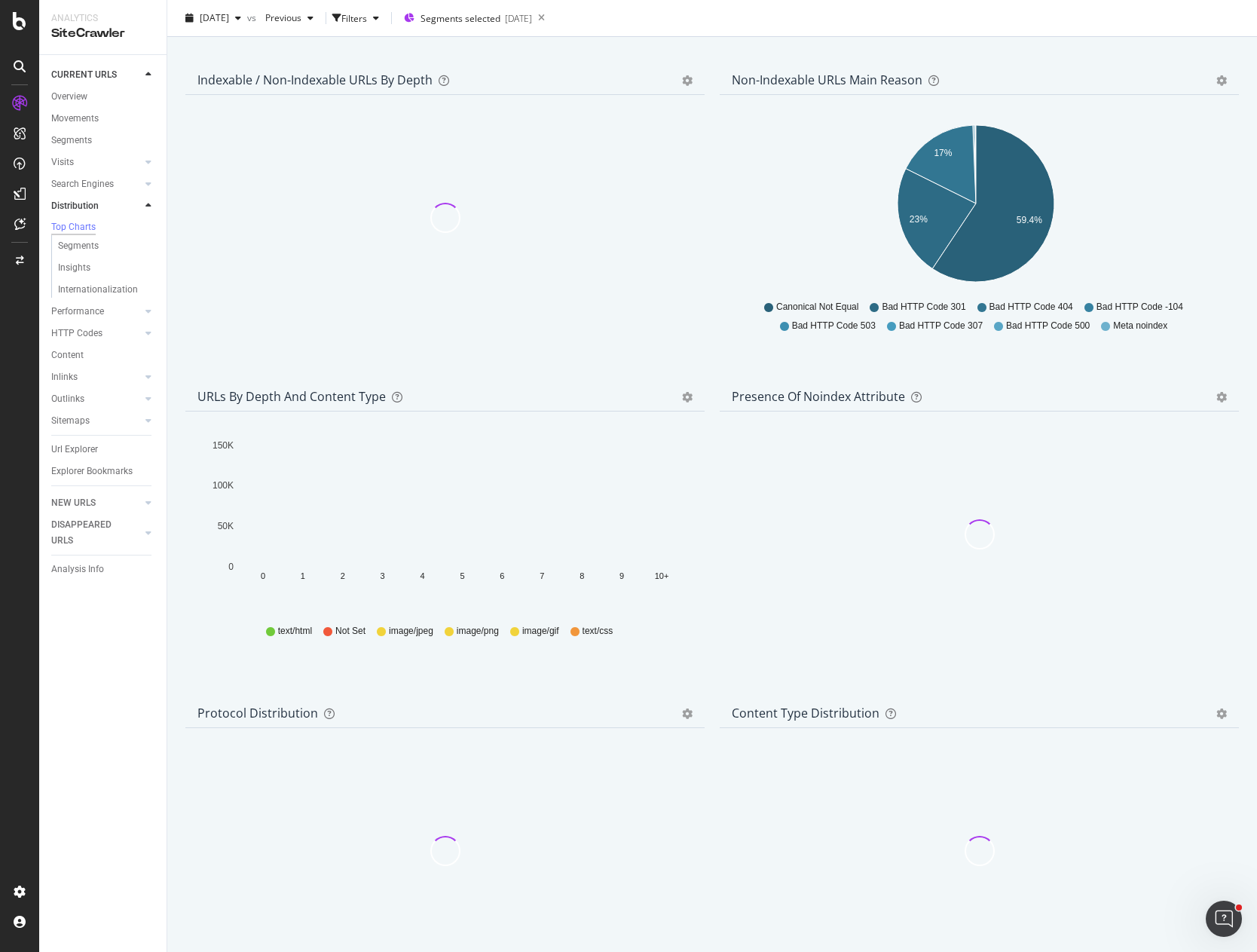
scroll to position [1849, 0]
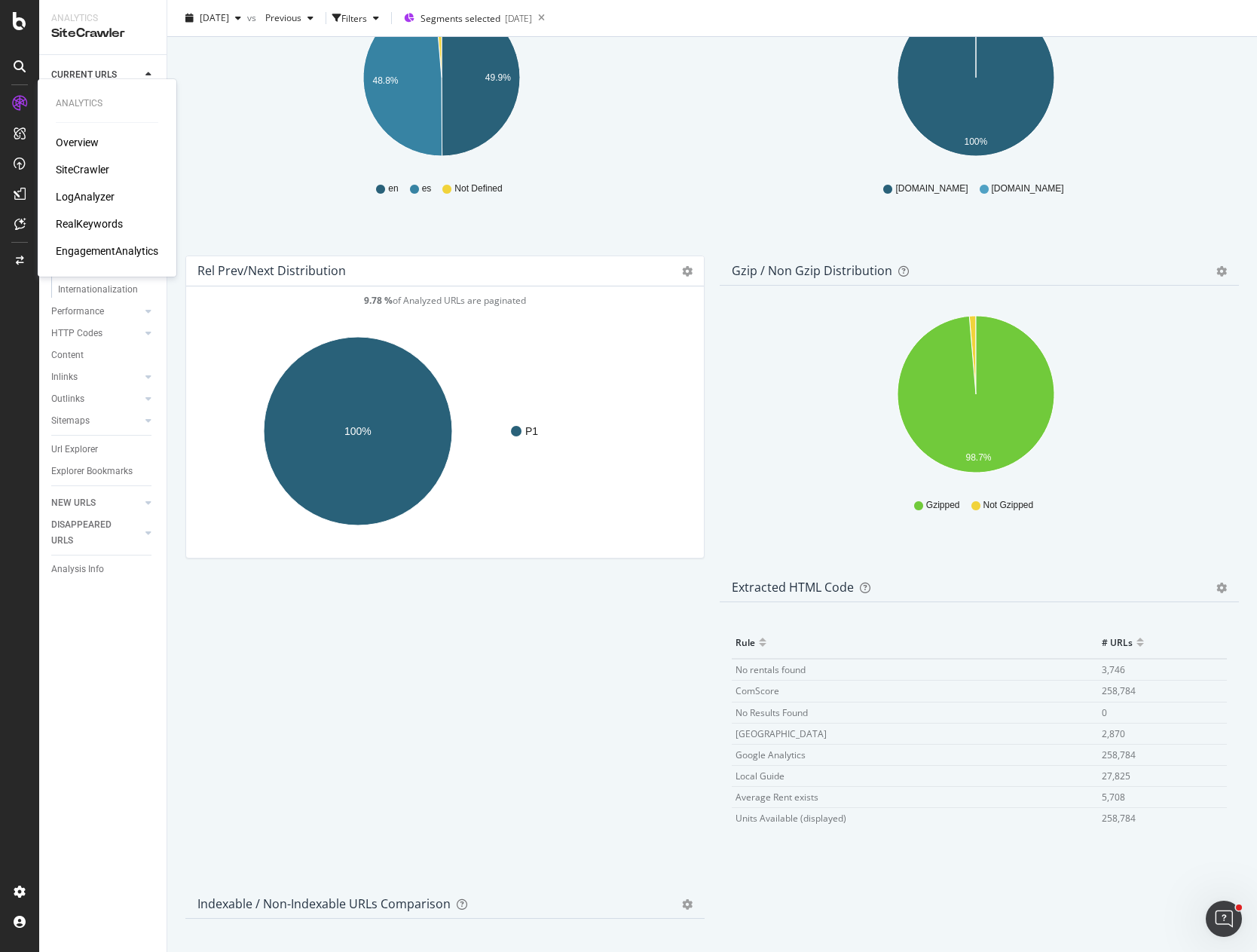
click at [10, 100] on div at bounding box center [20, 103] width 24 height 24
